Goal: Find specific page/section: Find specific page/section

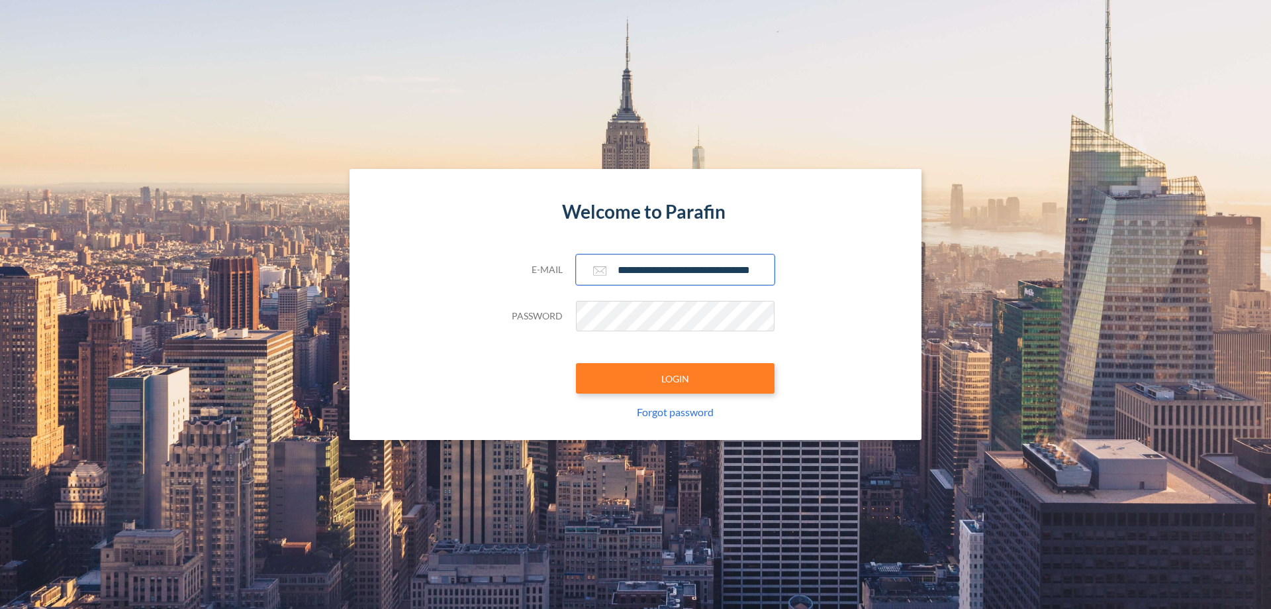
type input "**********"
click at [675, 378] on button "LOGIN" at bounding box center [675, 378] width 199 height 30
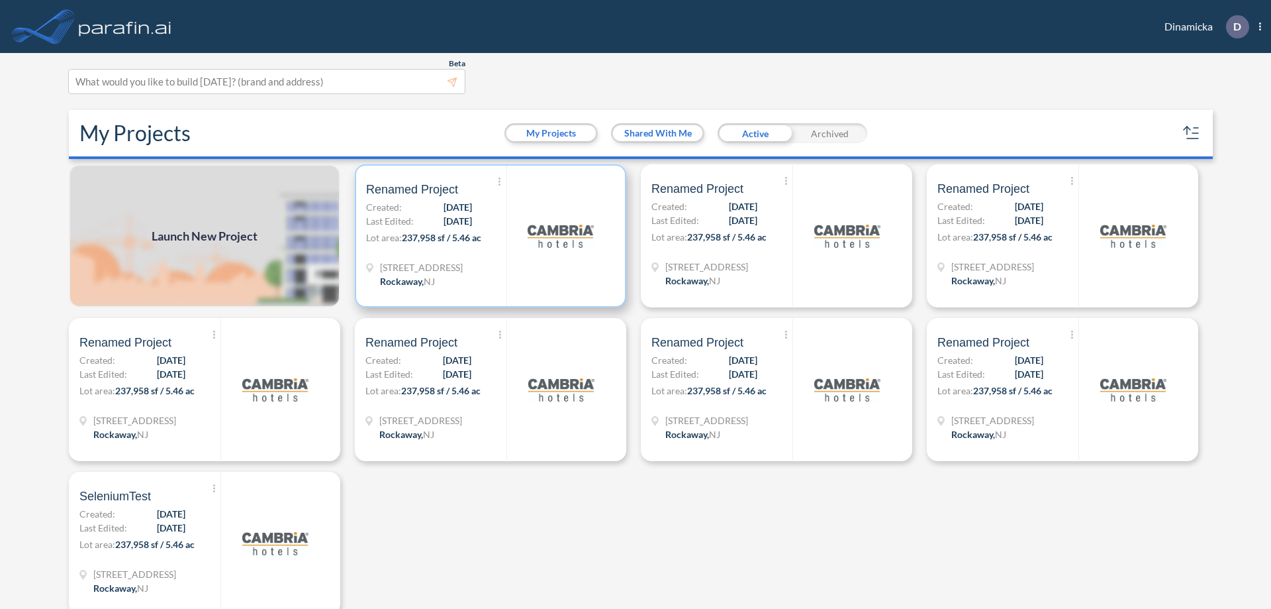
scroll to position [3, 0]
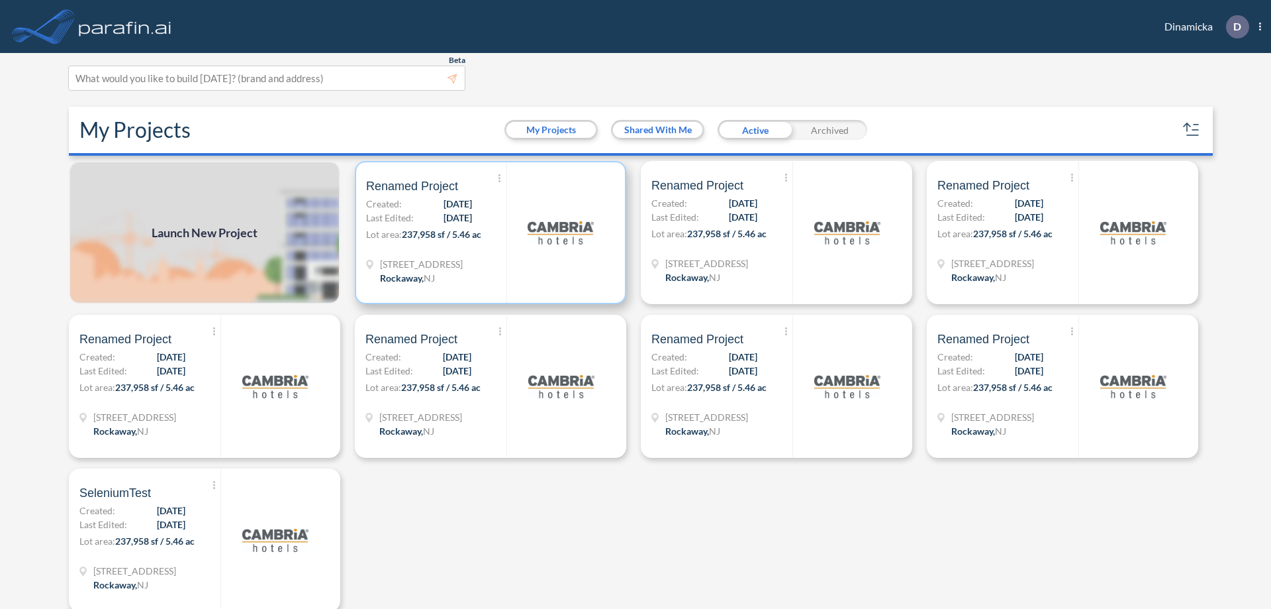
click at [488, 232] on p "Lot area: 237,958 sf / 5.46 ac" at bounding box center [436, 236] width 140 height 19
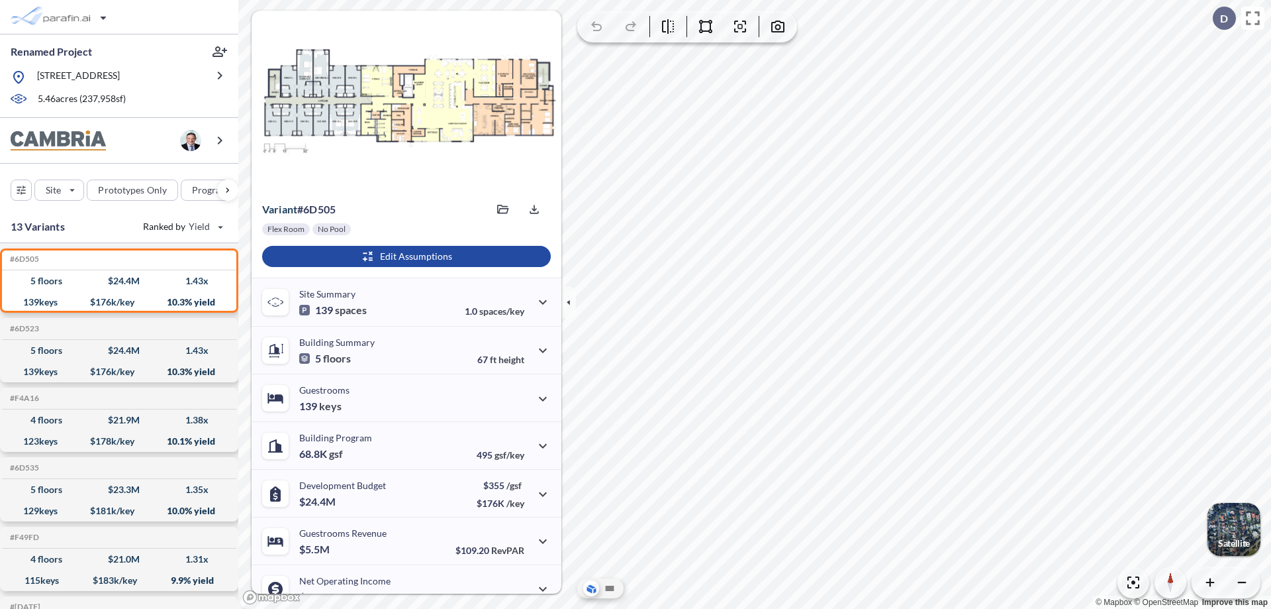
scroll to position [67, 0]
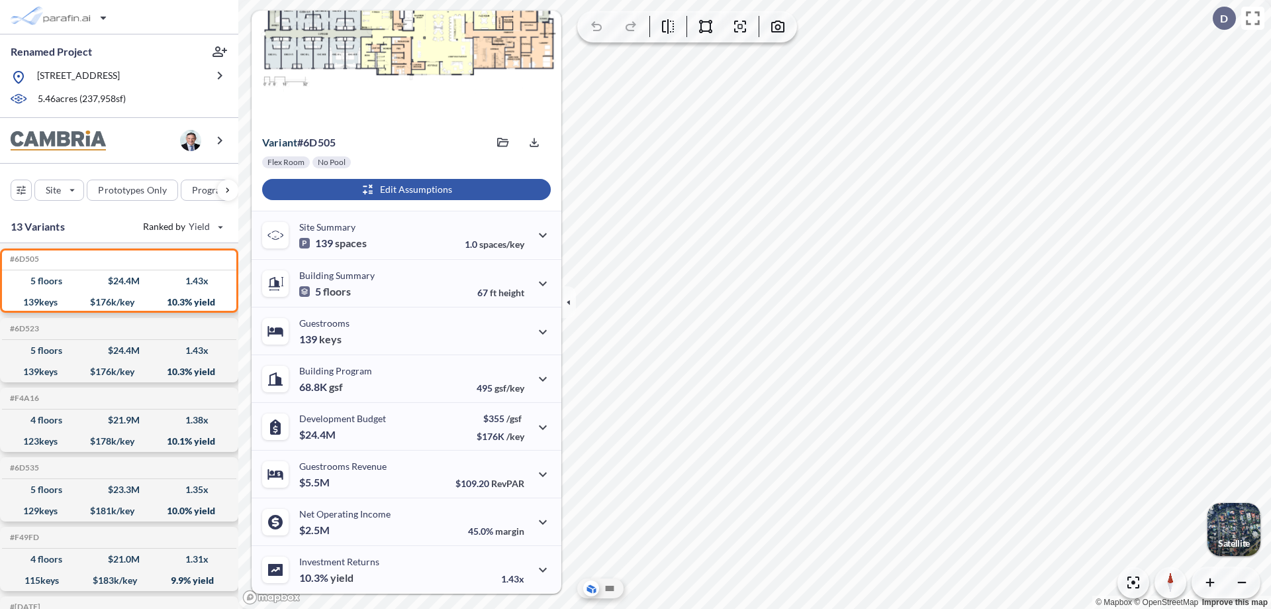
click at [405, 189] on div "button" at bounding box center [406, 189] width 289 height 21
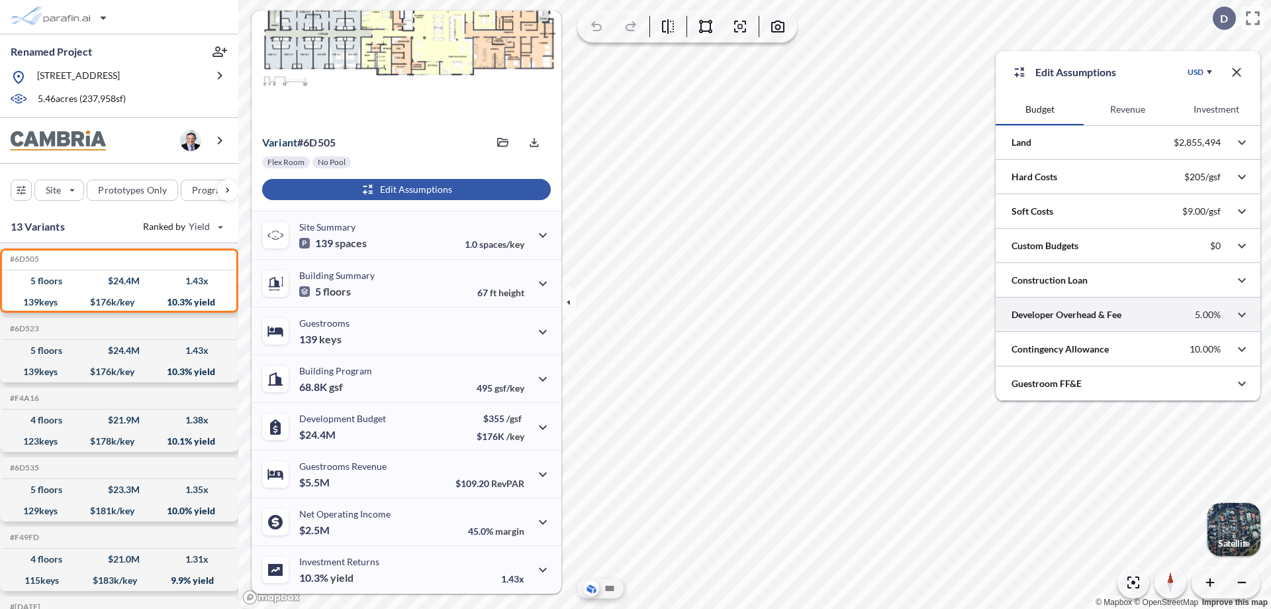
click at [1128, 315] on div at bounding box center [1128, 314] width 265 height 34
